Goal: Information Seeking & Learning: Learn about a topic

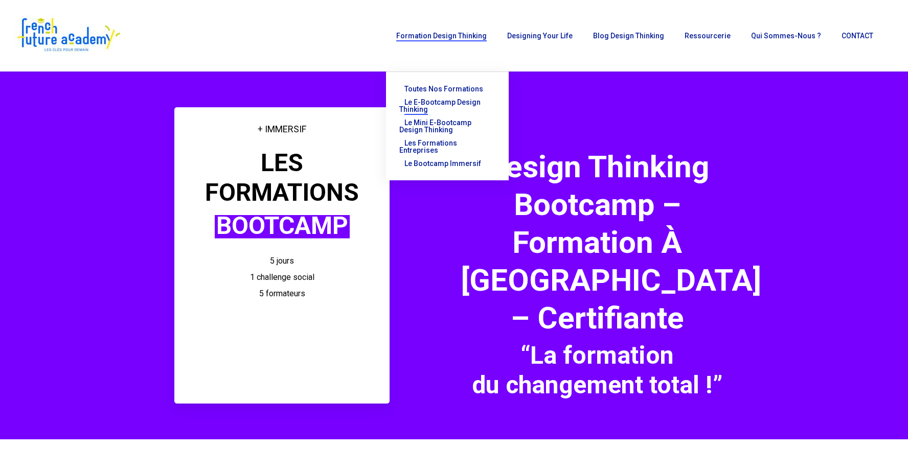
click at [452, 104] on span "Le E-Bootcamp Design Thinking" at bounding box center [439, 105] width 81 height 15
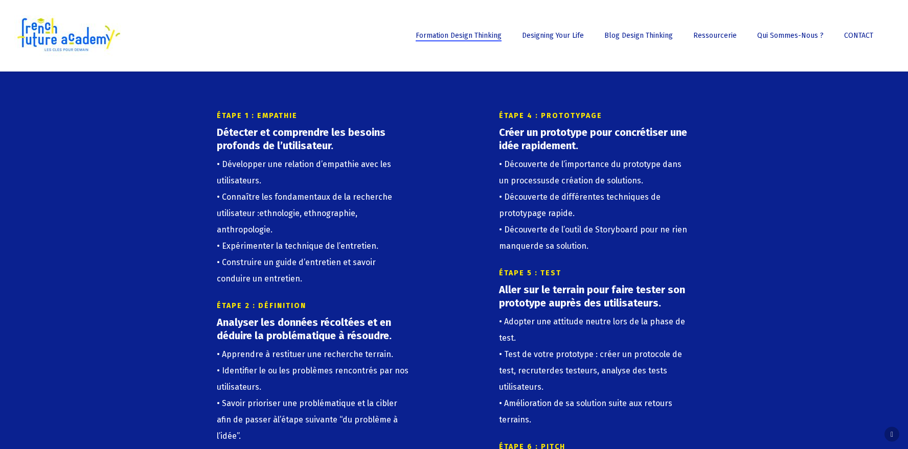
scroll to position [1577, 0]
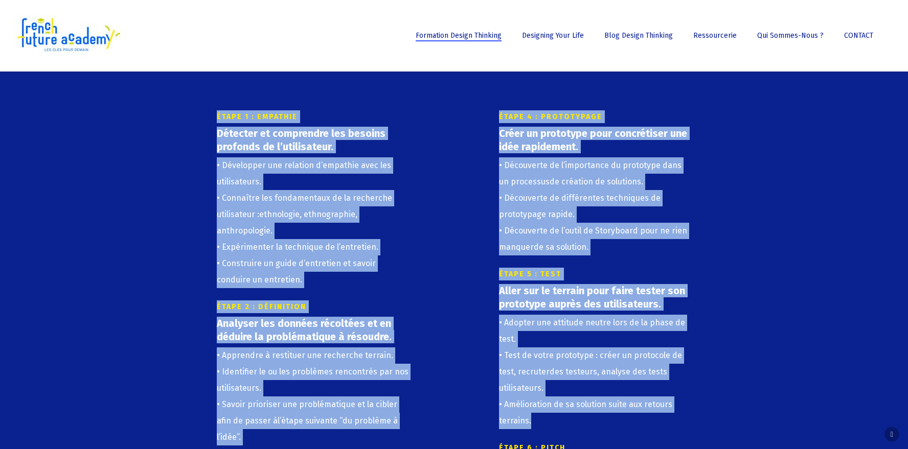
drag, startPoint x: 217, startPoint y: 115, endPoint x: 694, endPoint y: 420, distance: 566.3
click at [694, 420] on div "ÉTAPE 1 : EMPATHIE Détecter et comprendre les besoins profonds de l’utilisateur…" at bounding box center [454, 356] width 485 height 493
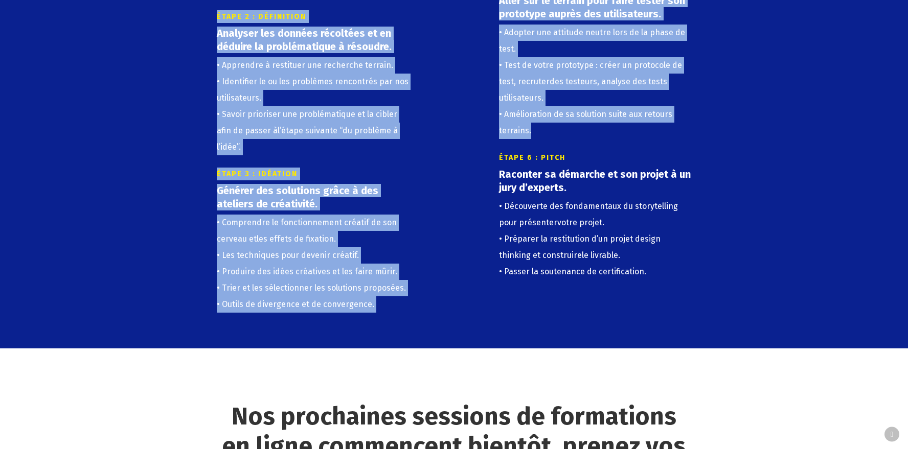
scroll to position [1869, 0]
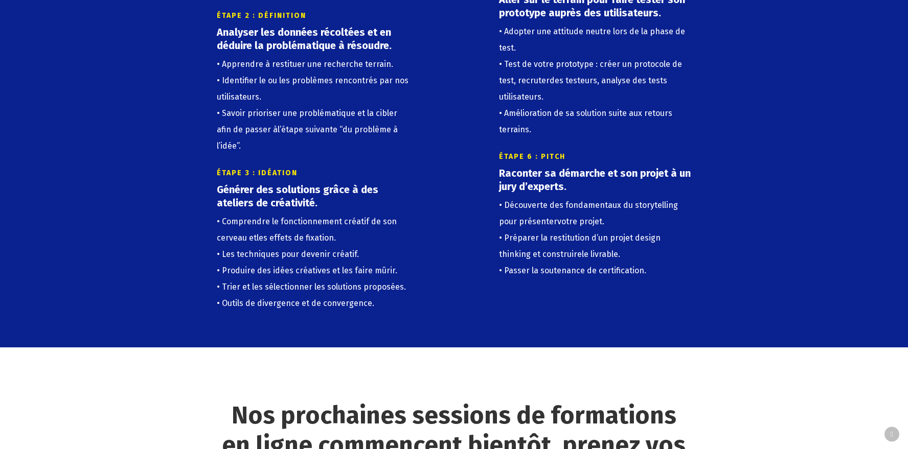
click at [662, 316] on div at bounding box center [454, 32] width 908 height 632
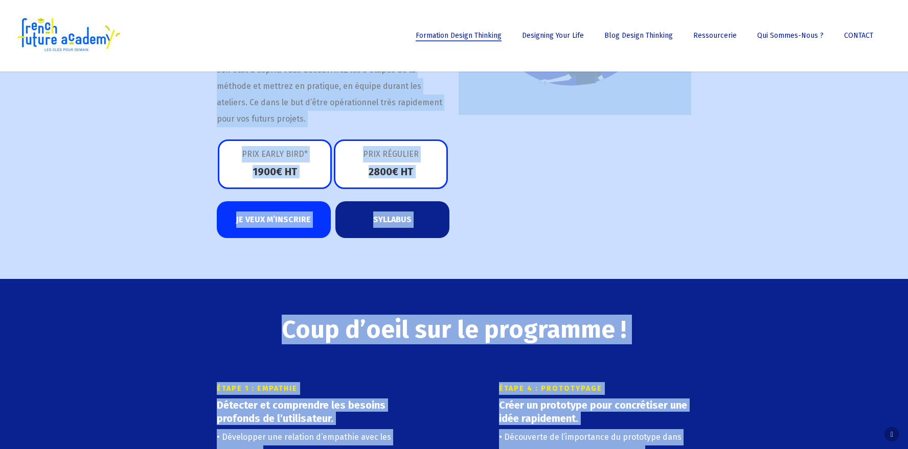
scroll to position [1283, 0]
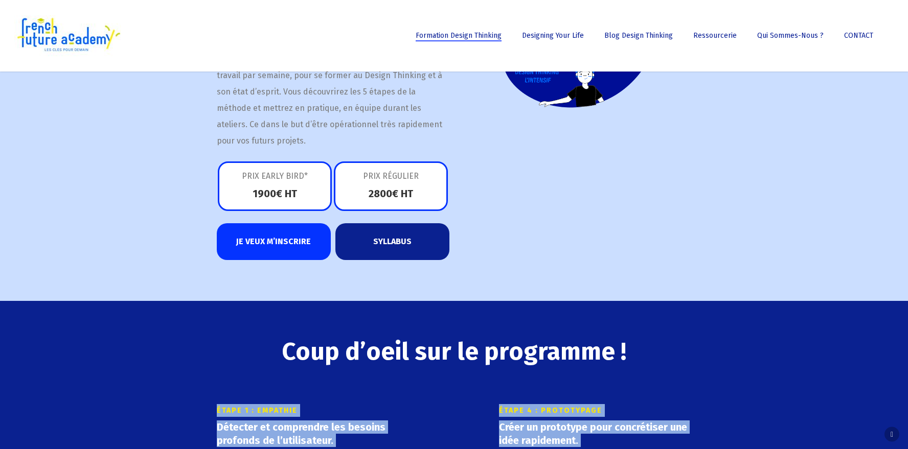
drag, startPoint x: 679, startPoint y: 308, endPoint x: 350, endPoint y: 402, distance: 342.3
copy div "ÉTAPE 1 : EMPATHIE Détecter et comprendre les besoins profonds de l’utilisateur…"
